Goal: Information Seeking & Learning: Understand process/instructions

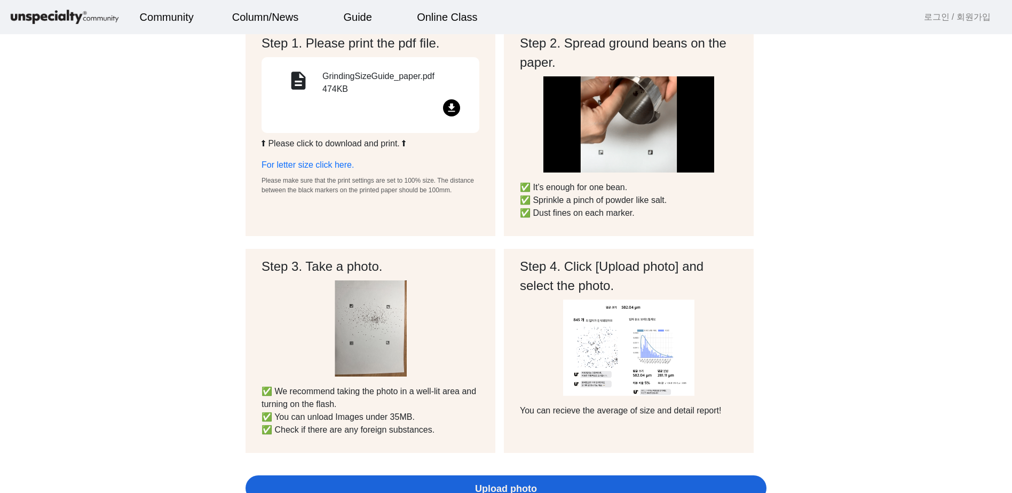
scroll to position [96, 0]
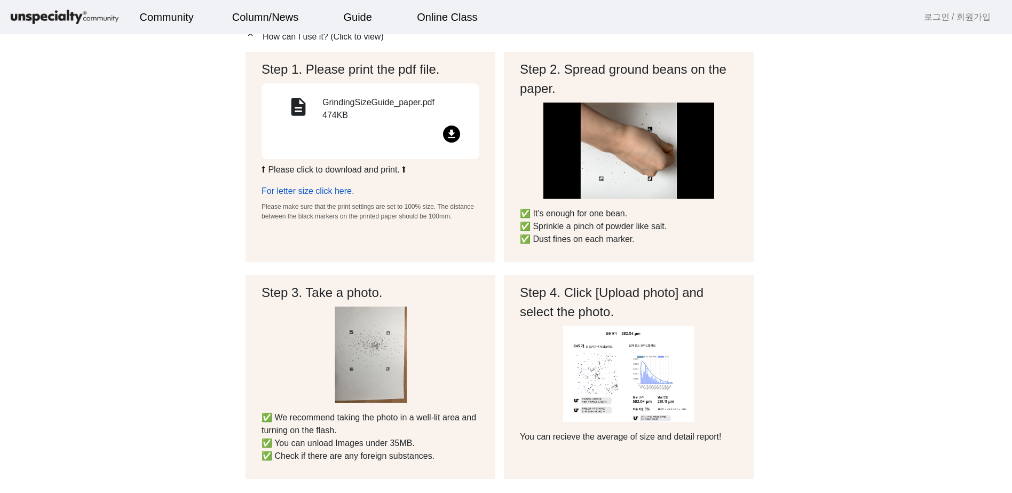
click at [317, 190] on link "For letter size click here." at bounding box center [308, 190] width 92 height 9
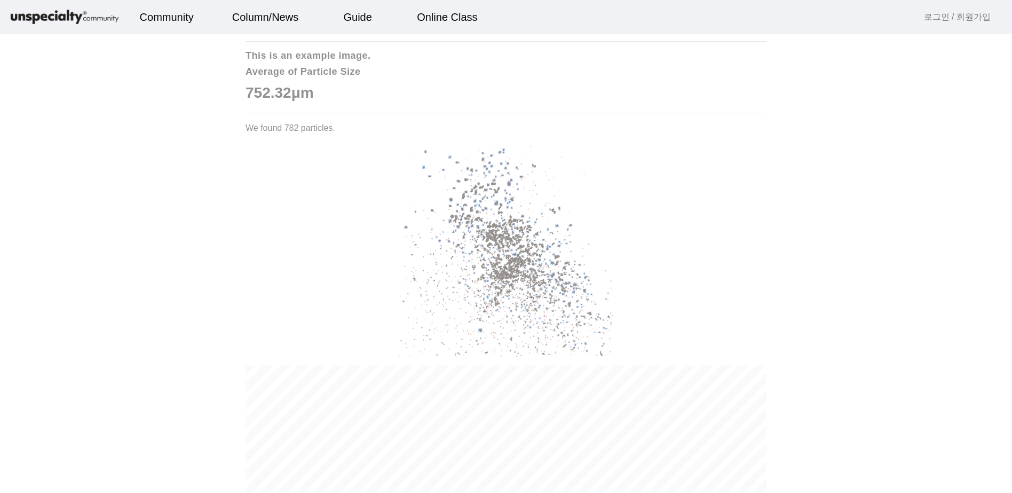
scroll to position [865, 0]
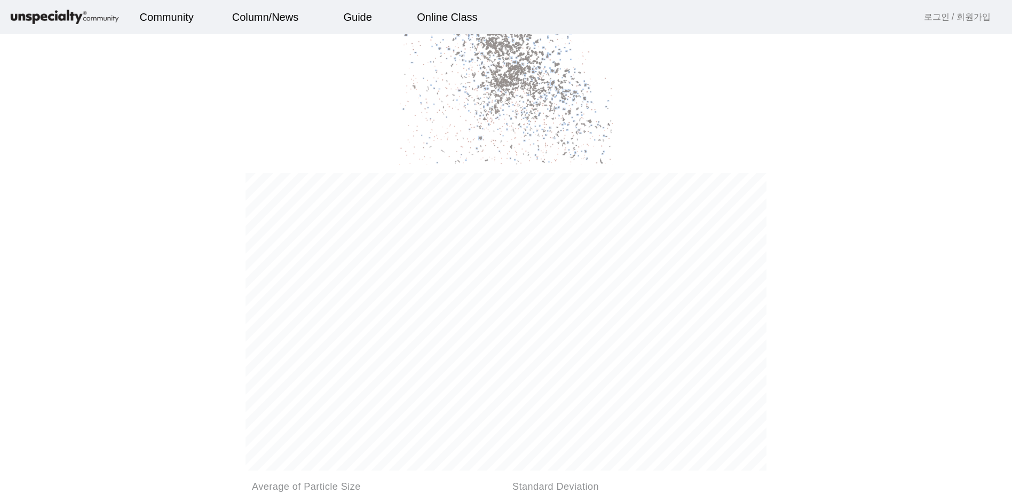
click at [489, 84] on img at bounding box center [506, 58] width 214 height 214
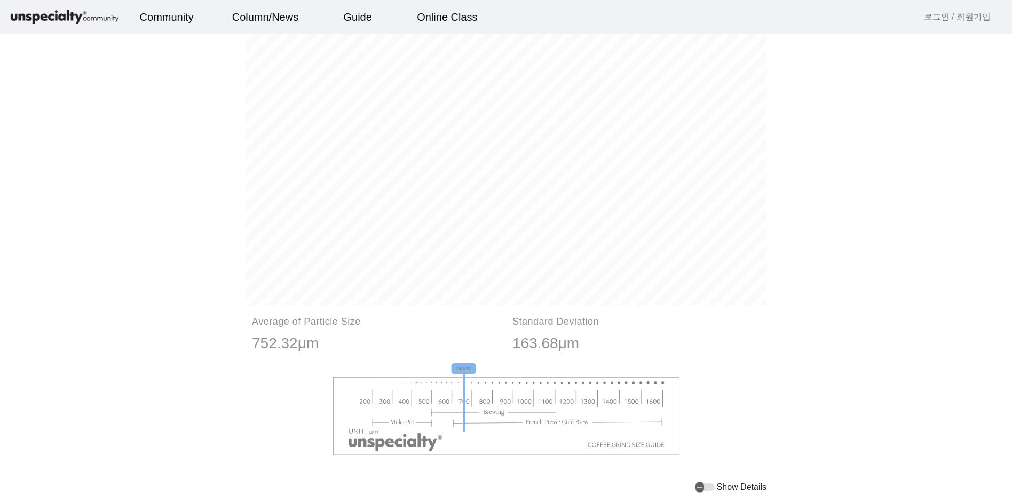
scroll to position [1153, 0]
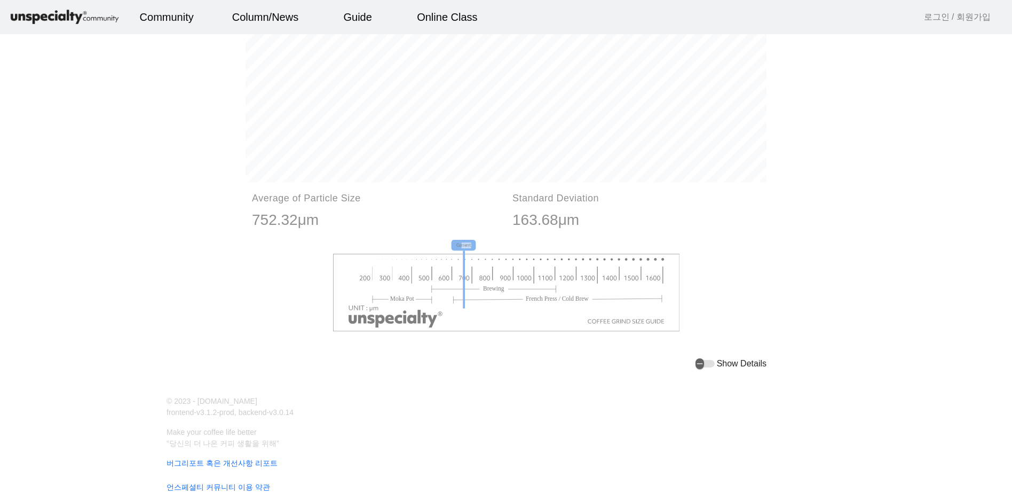
drag, startPoint x: 461, startPoint y: 243, endPoint x: 491, endPoint y: 246, distance: 29.5
click at [491, 246] on icon "Current" at bounding box center [507, 286] width 348 height 92
click at [538, 248] on icon "Current" at bounding box center [507, 286] width 348 height 92
click at [549, 206] on div "Standard Deviation 163.68μm" at bounding box center [636, 216] width 261 height 47
click at [550, 206] on div "Standard Deviation 163.68μm" at bounding box center [636, 216] width 261 height 47
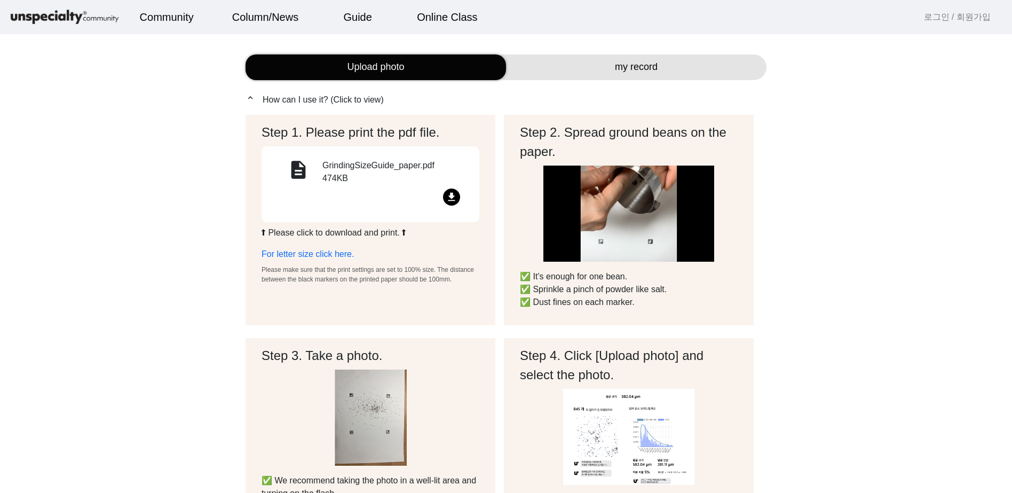
scroll to position [0, 0]
